Goal: Transaction & Acquisition: Purchase product/service

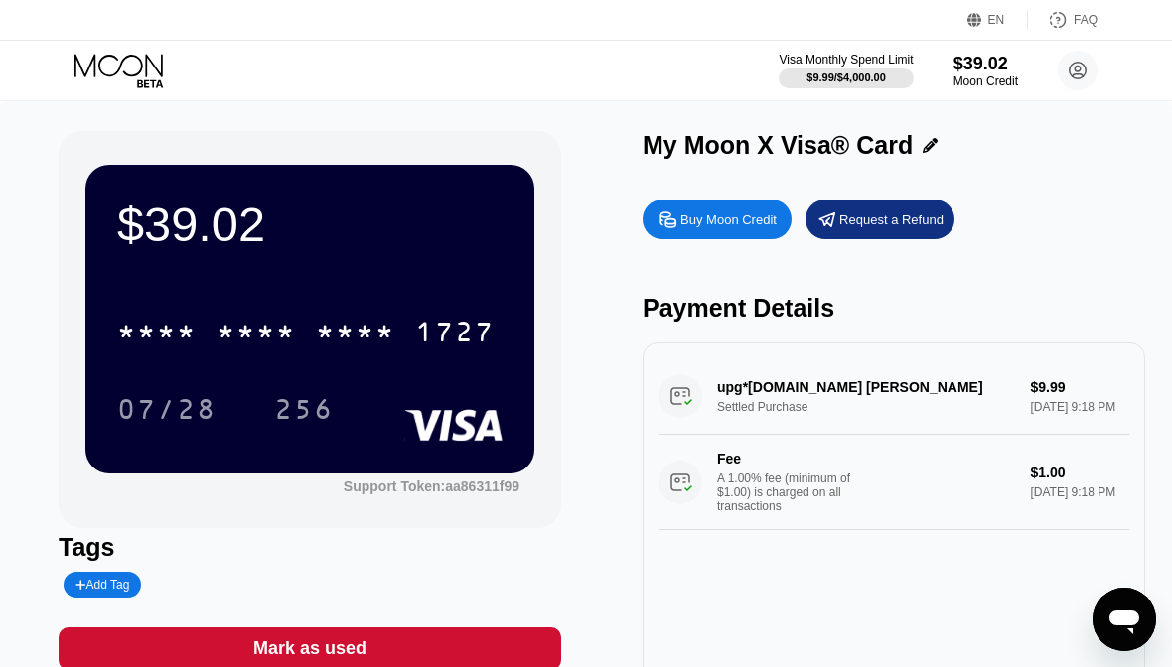
click at [727, 225] on div "Buy Moon Credit" at bounding box center [728, 220] width 96 height 17
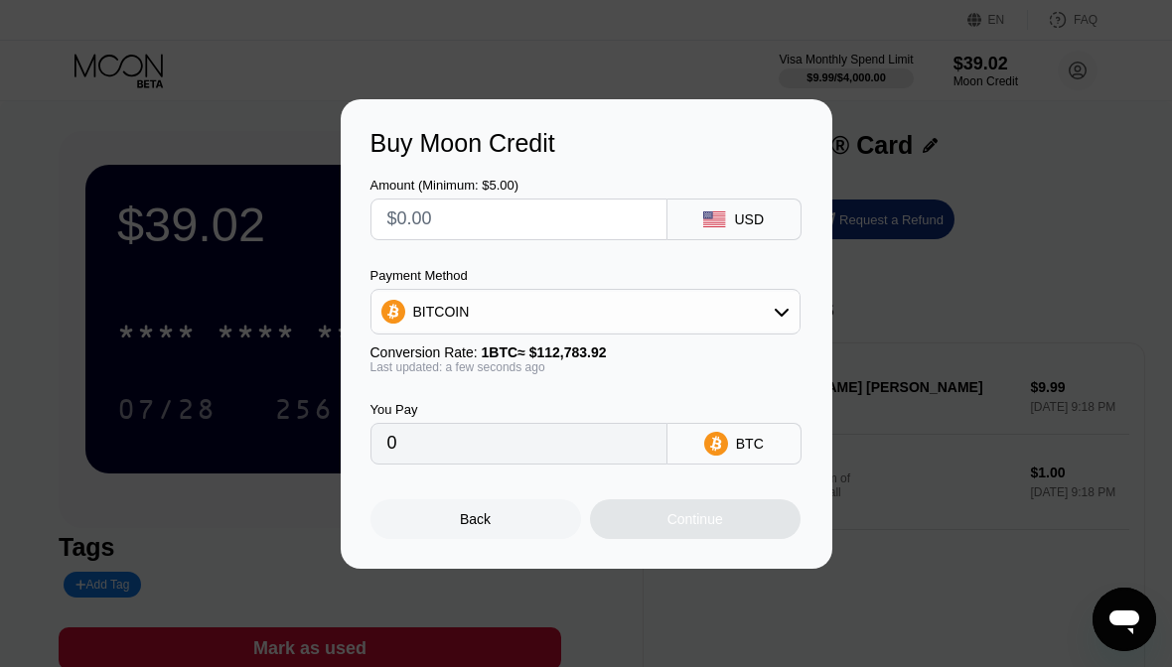
click at [539, 222] on input "text" at bounding box center [518, 220] width 263 height 40
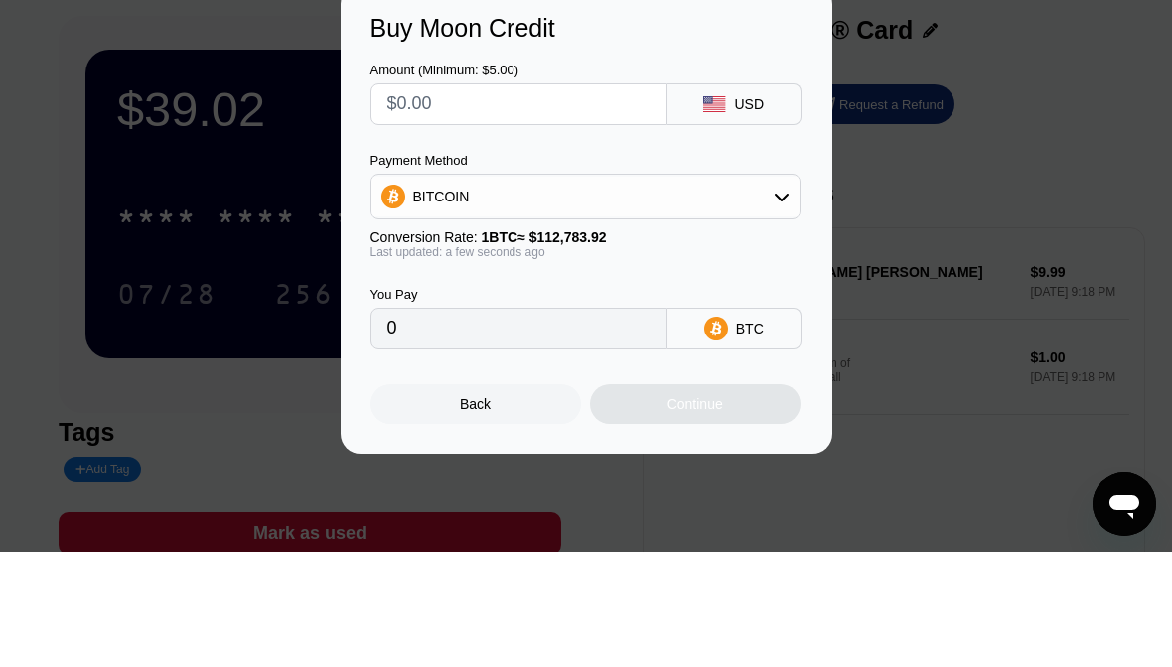
type input "$5"
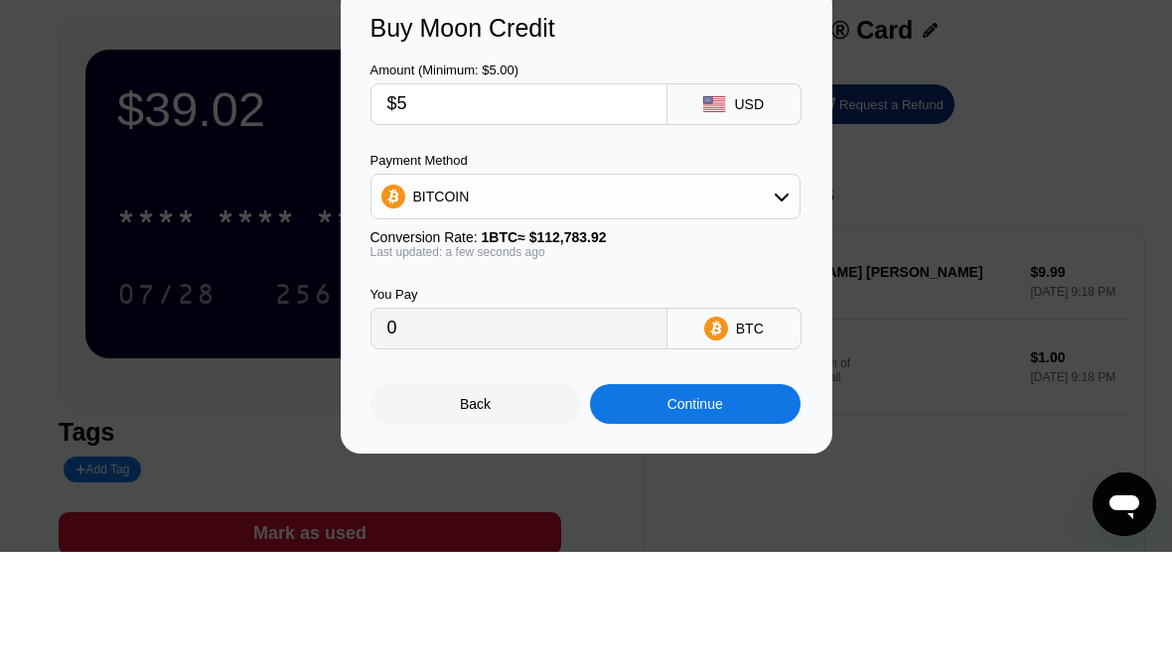
type input "0.00004434"
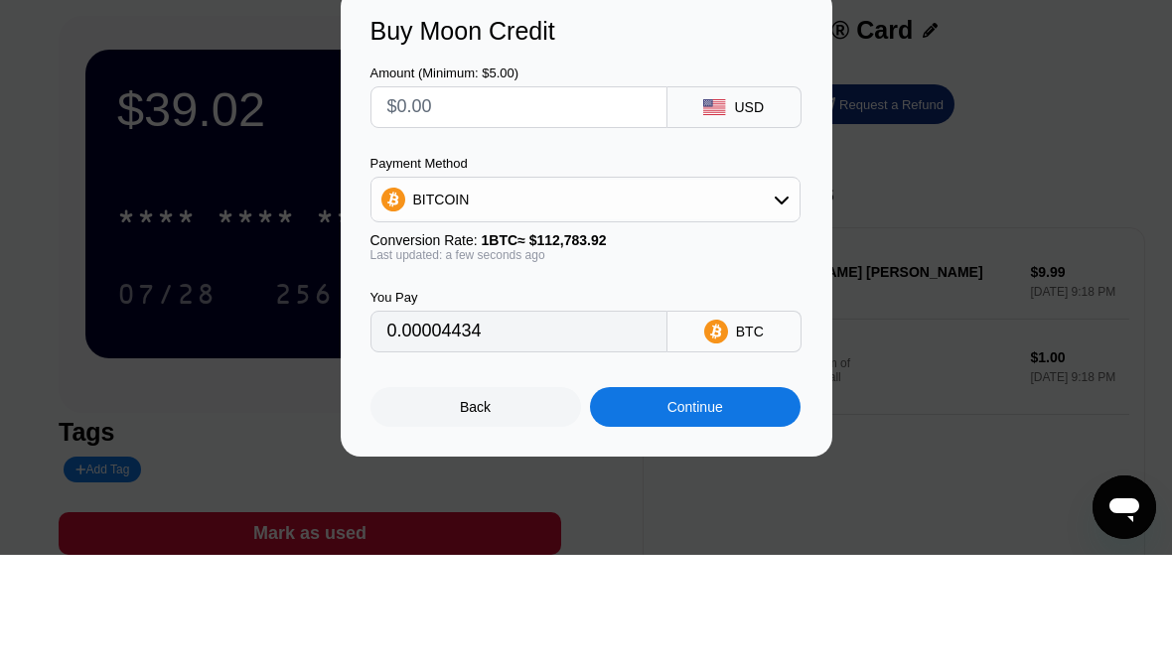
type input "0"
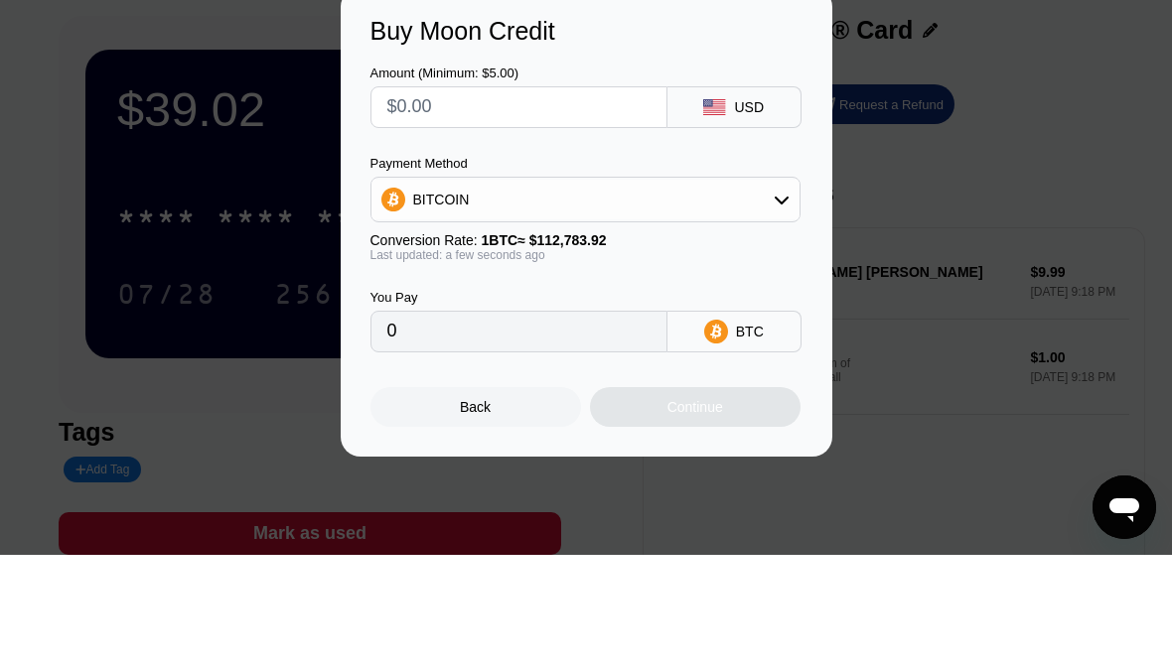
type input "$1"
type input "0.00000887"
type input "$15"
type input "0.00013300"
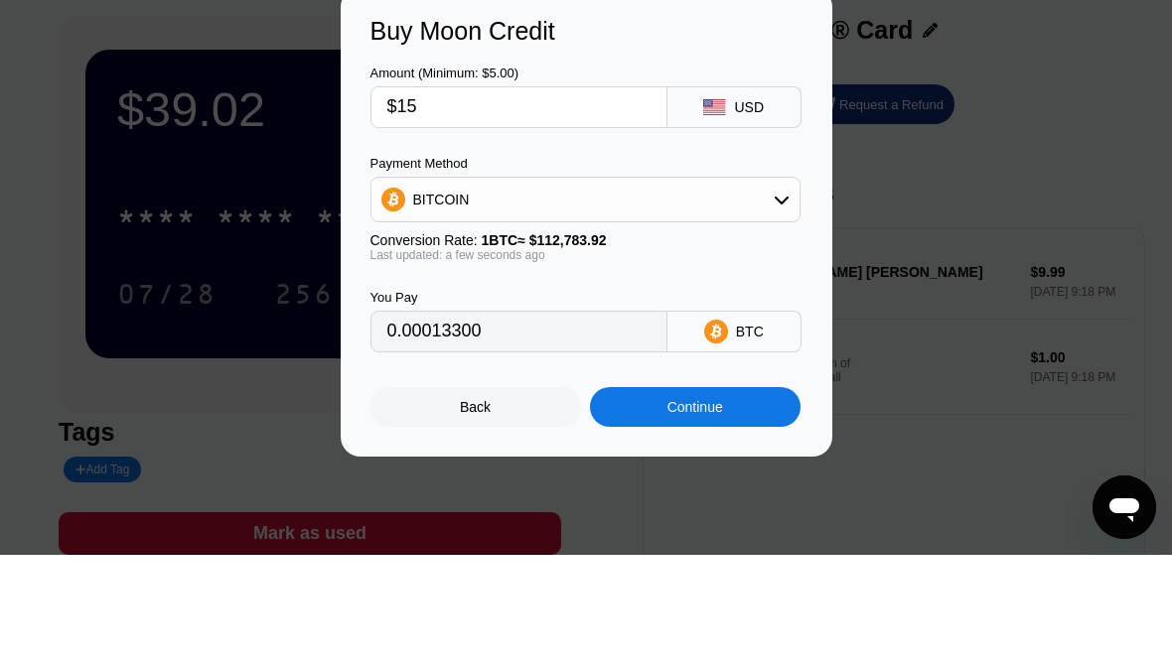
click at [742, 500] on div "Continue" at bounding box center [695, 520] width 211 height 40
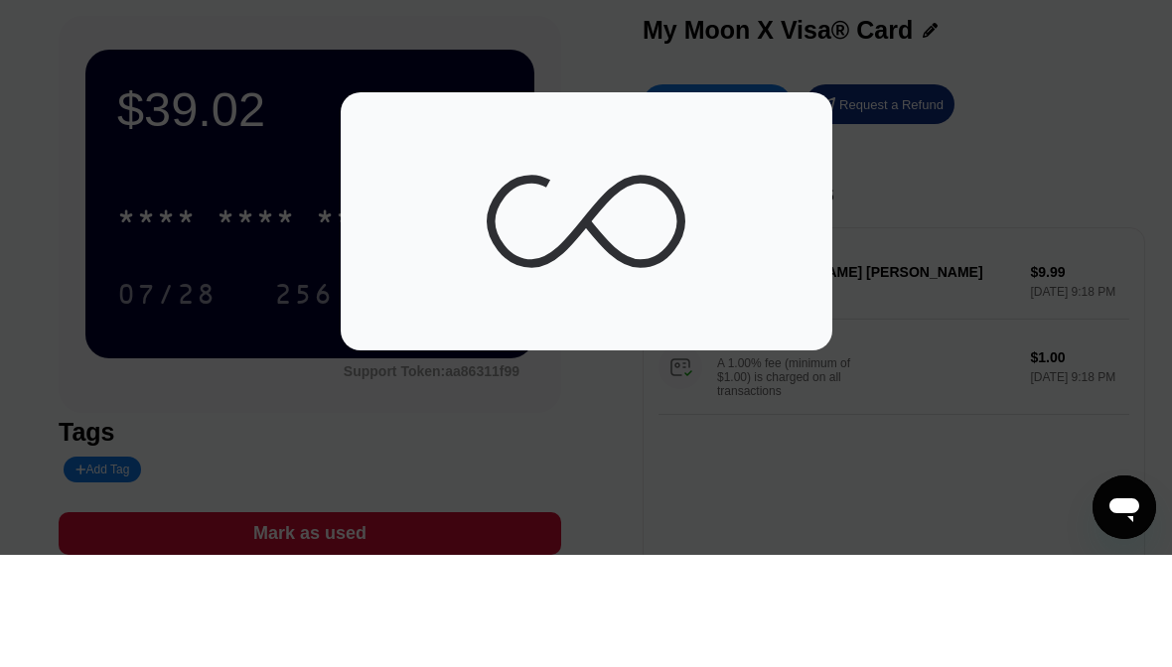
scroll to position [115, 0]
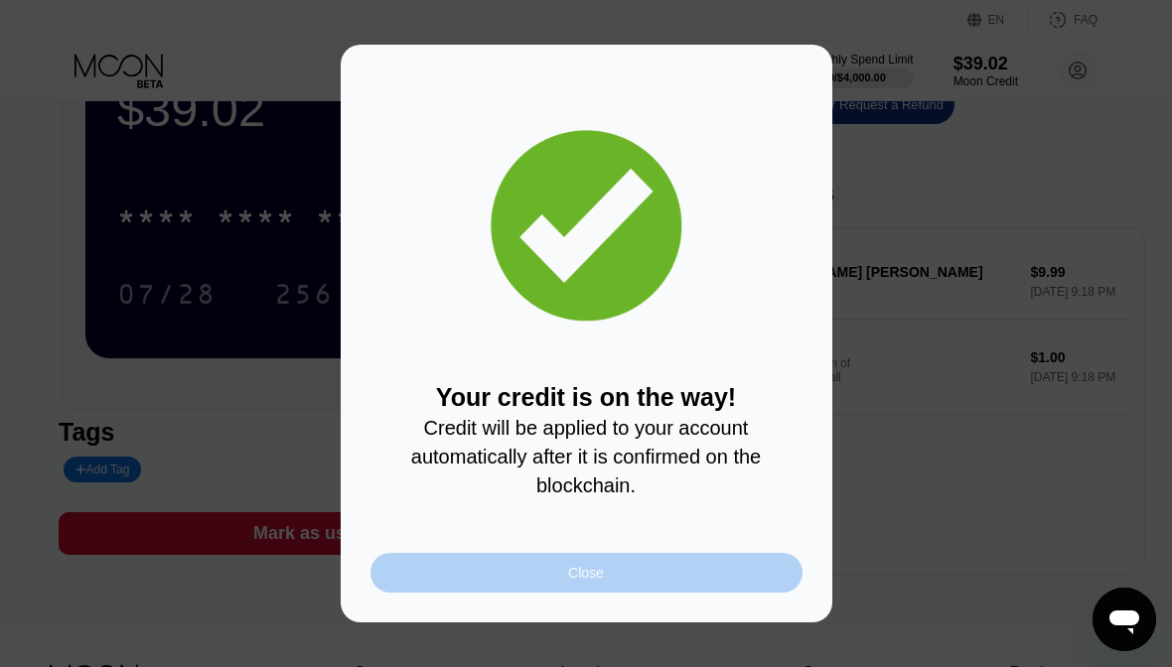
click at [616, 582] on div "Close" at bounding box center [586, 573] width 432 height 40
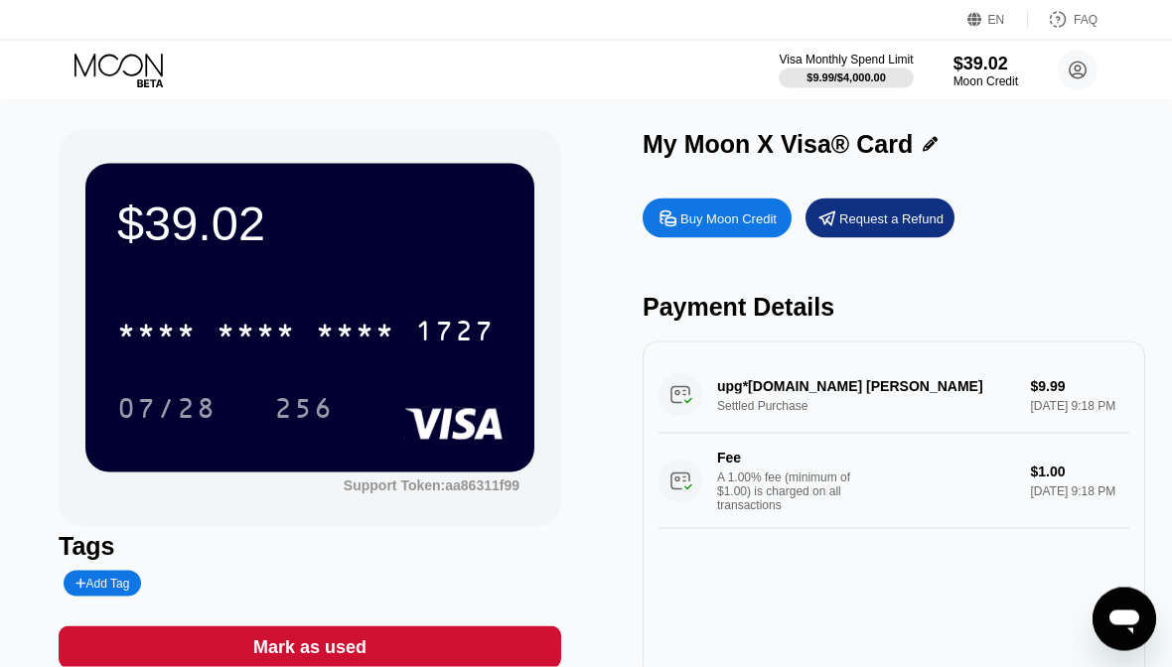
scroll to position [0, 0]
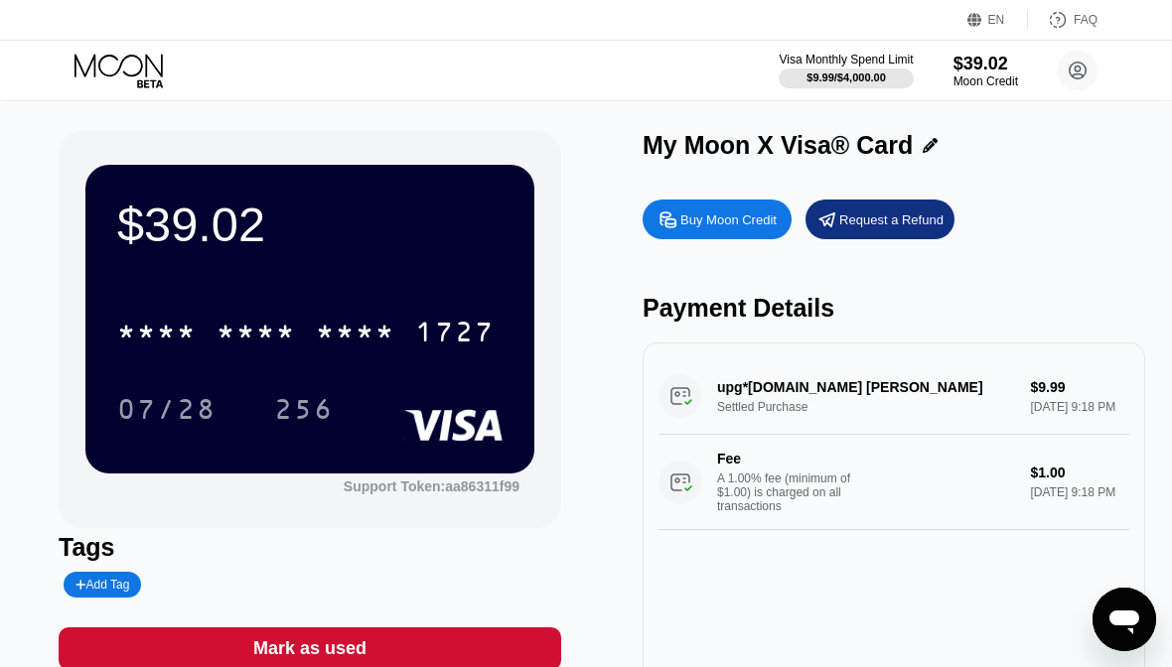
click at [334, 297] on div "* * * * * * * * * * * * 1727" at bounding box center [309, 326] width 385 height 68
click at [479, 271] on div "$54.03 * * * * * * * * * * * * 1727 07/28 256" at bounding box center [309, 319] width 449 height 308
click at [460, 283] on div "$54.03 * * * * * * * * * * * * 1727 07/28 256" at bounding box center [309, 319] width 449 height 308
click at [450, 329] on div "1727" at bounding box center [454, 335] width 79 height 32
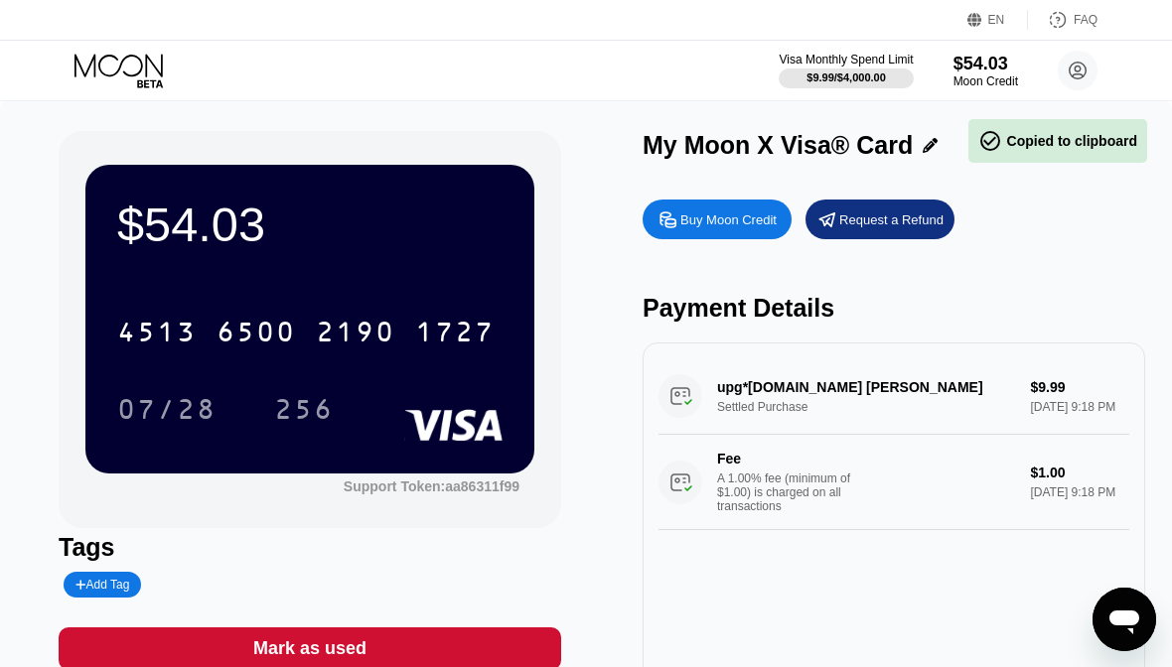
click at [433, 473] on div "$54.03 4513 6500 2190 1727 07/28 256" at bounding box center [309, 319] width 449 height 308
click at [105, 75] on icon at bounding box center [120, 71] width 92 height 35
